Goal: Communication & Community: Connect with others

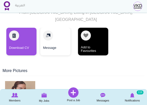
scroll to position [95, 0]
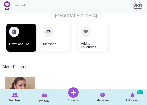
click at [21, 32] on link "Download CV" at bounding box center [21, 38] width 30 height 28
click at [18, 28] on link "Download CV" at bounding box center [21, 38] width 30 height 28
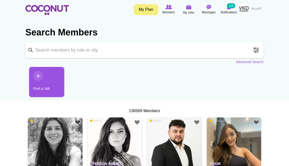
click at [58, 9] on img at bounding box center [47, 10] width 44 height 10
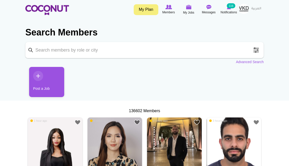
click at [57, 51] on input "Keyword" at bounding box center [144, 50] width 239 height 16
type input "waiter"
click button "Search" at bounding box center [0, 0] width 0 height 0
click at [247, 50] on span at bounding box center [248, 50] width 10 height 10
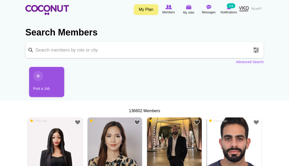
click at [249, 63] on link "Advanced Search" at bounding box center [250, 61] width 28 height 5
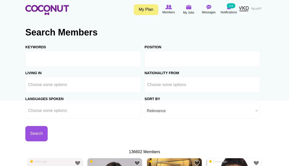
click at [163, 60] on input "text" at bounding box center [169, 59] width 45 height 5
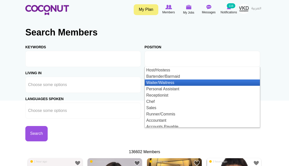
click at [162, 82] on li "Waiter/Waitress" at bounding box center [202, 82] width 115 height 6
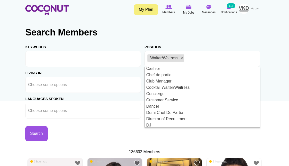
scroll to position [154, 0]
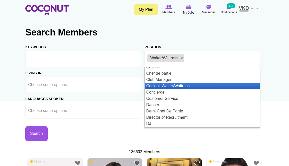
click at [169, 83] on li "Cocktail Waiter/Waitress" at bounding box center [202, 86] width 115 height 6
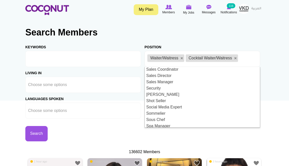
scroll to position [553, 0]
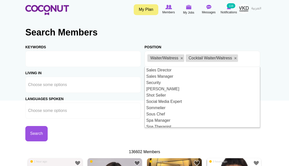
click at [169, 136] on li "VIP Waiter/Waitress" at bounding box center [202, 139] width 115 height 6
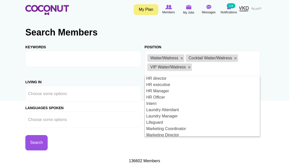
scroll to position [359, 0]
click at [132, 136] on div "Search" at bounding box center [84, 139] width 119 height 23
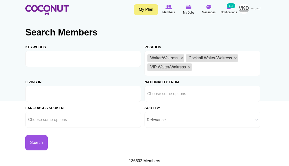
click at [57, 94] on input "text" at bounding box center [50, 93] width 45 height 5
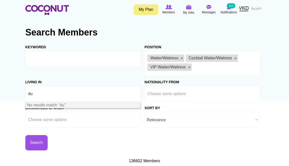
type input "d"
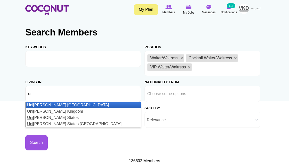
type input "uni"
click at [61, 106] on li "Uni ted Arab Emirates" at bounding box center [83, 105] width 115 height 6
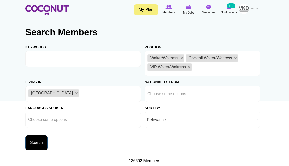
click at [37, 142] on button "Search" at bounding box center [36, 142] width 22 height 15
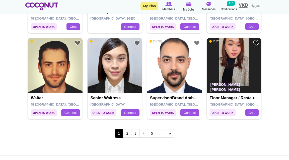
scroll to position [922, 0]
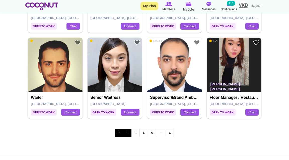
click at [128, 133] on link "2" at bounding box center [127, 133] width 9 height 9
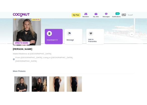
scroll to position [25, 0]
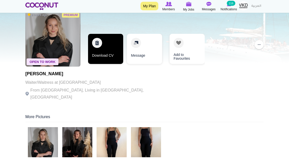
click at [104, 50] on link "Download CV" at bounding box center [105, 49] width 35 height 30
click at [99, 46] on link "Download CV" at bounding box center [105, 49] width 35 height 30
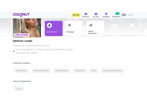
scroll to position [25, 0]
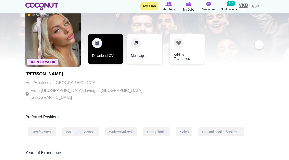
click at [109, 57] on link "Download CV" at bounding box center [105, 49] width 35 height 30
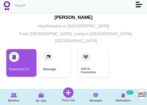
scroll to position [66, 0]
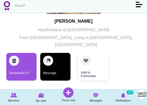
click at [59, 61] on link "Message" at bounding box center [55, 67] width 30 height 28
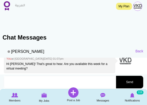
scroll to position [84, 0]
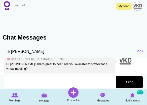
click at [46, 86] on textarea at bounding box center [59, 82] width 111 height 13
type textarea "h"
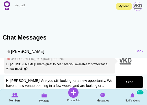
scroll to position [2, 0]
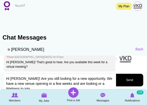
click at [89, 79] on textarea "Hi Justina! Are you still looking for a new opportunity. We have a new venue op…" at bounding box center [59, 85] width 111 height 23
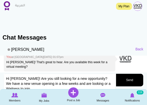
type textarea "Hi Justina! Are you still looking for a new opportunity? We have a new venue op…"
click at [132, 80] on button "Send" at bounding box center [129, 80] width 27 height 13
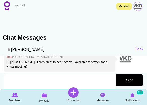
scroll to position [105, 0]
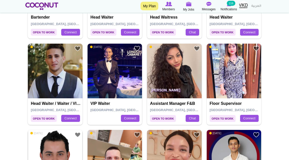
scroll to position [745, 0]
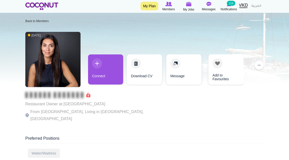
scroll to position [4, 0]
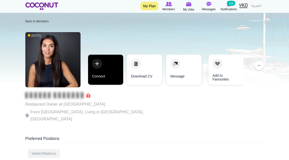
click at [103, 68] on link "Connect" at bounding box center [105, 70] width 35 height 30
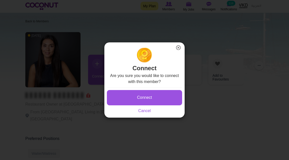
click at [137, 99] on button "Connect" at bounding box center [144, 97] width 75 height 15
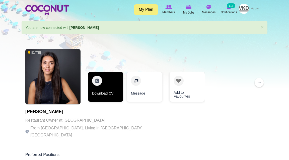
click at [112, 88] on link "Download CV" at bounding box center [105, 87] width 35 height 30
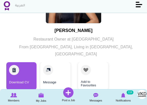
scroll to position [73, 0]
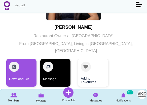
click at [55, 63] on link "Message" at bounding box center [55, 73] width 30 height 28
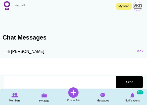
click at [64, 82] on textarea at bounding box center [59, 82] width 111 height 13
paste textarea "Hi Alena, my name is Leonie and I’m the HR Manager for VKD Hospitality in Dubai…"
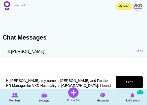
drag, startPoint x: 64, startPoint y: 83, endPoint x: 56, endPoint y: 52, distance: 33.0
click at [56, 52] on div "Back Marion Adjutor Hi Alena, my name is Leonie and I’m the HR Manager for VKD …" at bounding box center [73, 67] width 147 height 44
click at [16, 83] on textarea "Hi Alena, my name is Leonie and I’m the HR Manager for VKD Hospitality in Dubai…" at bounding box center [59, 82] width 111 height 13
click at [15, 80] on textarea "Hi Alena, my name is Leonie and I’m the HR Manager for VKD Hospitality in Dubai…" at bounding box center [59, 82] width 111 height 13
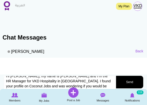
scroll to position [6, 0]
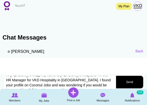
drag, startPoint x: 40, startPoint y: 80, endPoint x: 94, endPoint y: 79, distance: 54.6
click at [94, 79] on textarea "Hi Marion, my name is Leonie and I’m the HR Manager for VKD Hospitality in Duba…" at bounding box center [59, 89] width 111 height 26
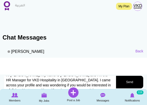
drag, startPoint x: 77, startPoint y: 84, endPoint x: 51, endPoint y: 85, distance: 26.1
click at [51, 85] on textarea "Hi Marion, my name is Leonie and I’m the HR Manager for VKD Hospitality in Duba…" at bounding box center [59, 89] width 111 height 26
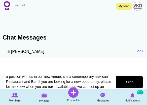
scroll to position [19, 0]
type textarea "Hi Marion, my name is Leonie and I’m the HR Manager for VKD Hospitality in Duba…"
click at [135, 82] on button "Send" at bounding box center [129, 82] width 27 height 13
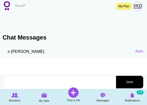
scroll to position [29, 0]
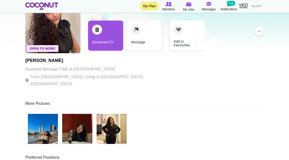
scroll to position [37, 0]
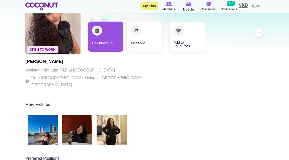
click at [121, 123] on img at bounding box center [112, 130] width 30 height 30
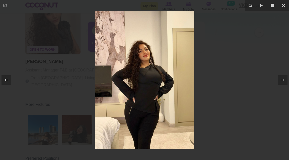
click at [9, 81] on icon at bounding box center [6, 80] width 6 height 6
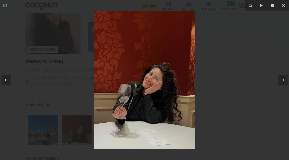
click at [9, 81] on icon at bounding box center [6, 80] width 6 height 6
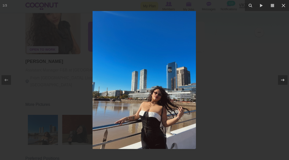
click at [20, 82] on div at bounding box center [144, 80] width 289 height 160
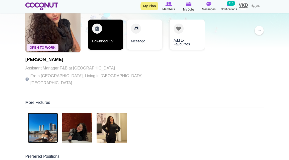
scroll to position [35, 0]
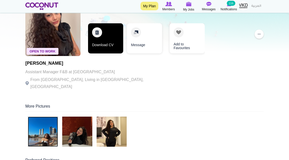
click at [105, 35] on link "Download CV" at bounding box center [105, 38] width 35 height 30
